Goal: Check status: Check status

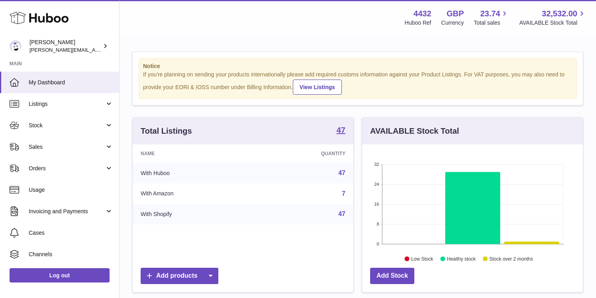
scroll to position [124, 221]
click at [79, 147] on span "Sales" at bounding box center [67, 147] width 76 height 8
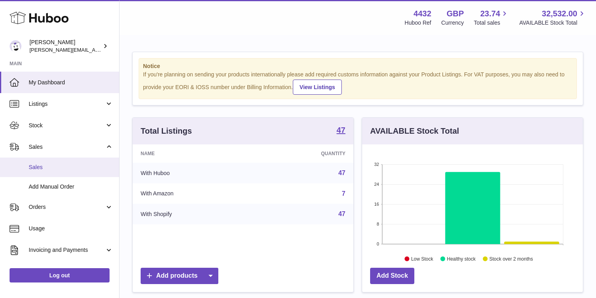
click at [72, 172] on link "Sales" at bounding box center [59, 168] width 119 height 20
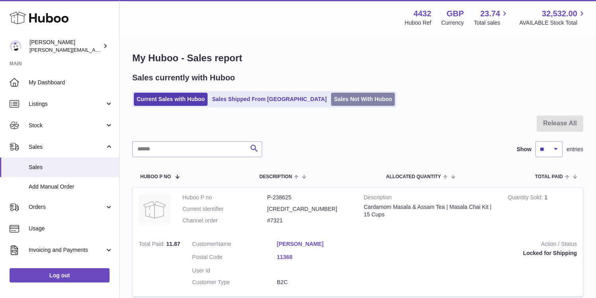
click at [333, 106] on link "Sales Not With Huboo" at bounding box center [363, 99] width 64 height 13
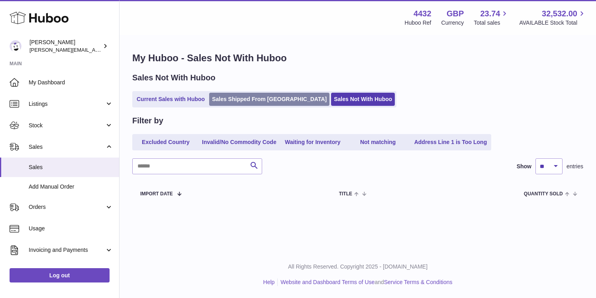
click at [247, 98] on link "Sales Shipped From [GEOGRAPHIC_DATA]" at bounding box center [269, 99] width 120 height 13
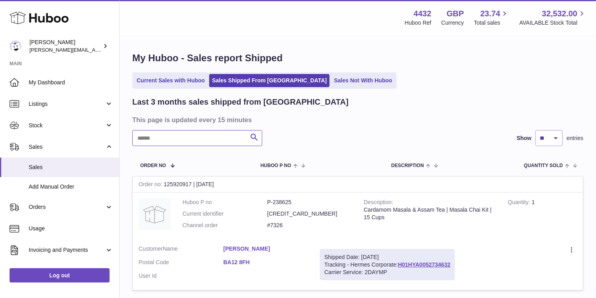
click at [207, 135] on input "text" at bounding box center [197, 138] width 130 height 16
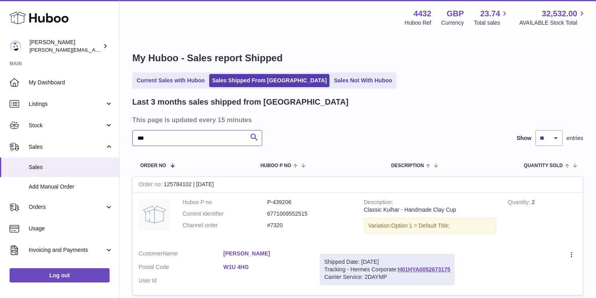
type input "***"
drag, startPoint x: 238, startPoint y: 188, endPoint x: 135, endPoint y: 188, distance: 102.7
click at [135, 188] on div "Order no 125784102 | 1st Oct" at bounding box center [358, 185] width 450 height 16
copy div "Order no 125784102 | 1st Oct"
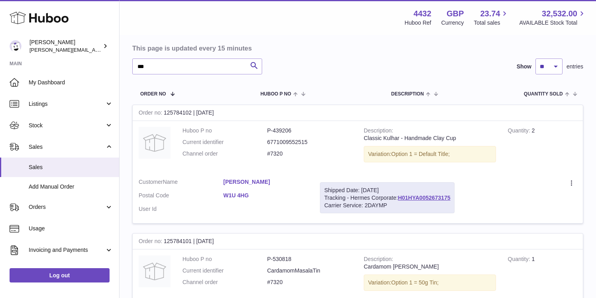
scroll to position [12, 0]
